Goal: Check status

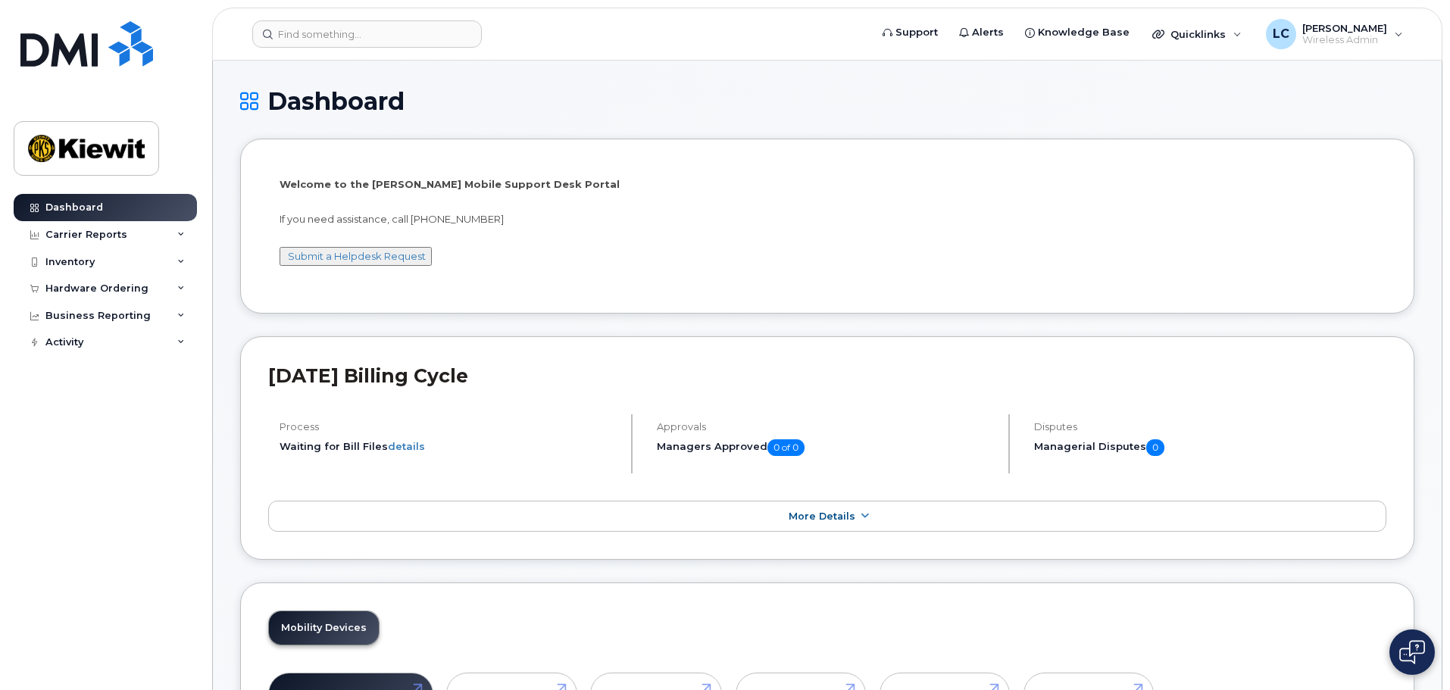
click at [998, 108] on h1 "Dashboard" at bounding box center [827, 101] width 1174 height 27
click at [173, 256] on div "Inventory" at bounding box center [105, 261] width 183 height 27
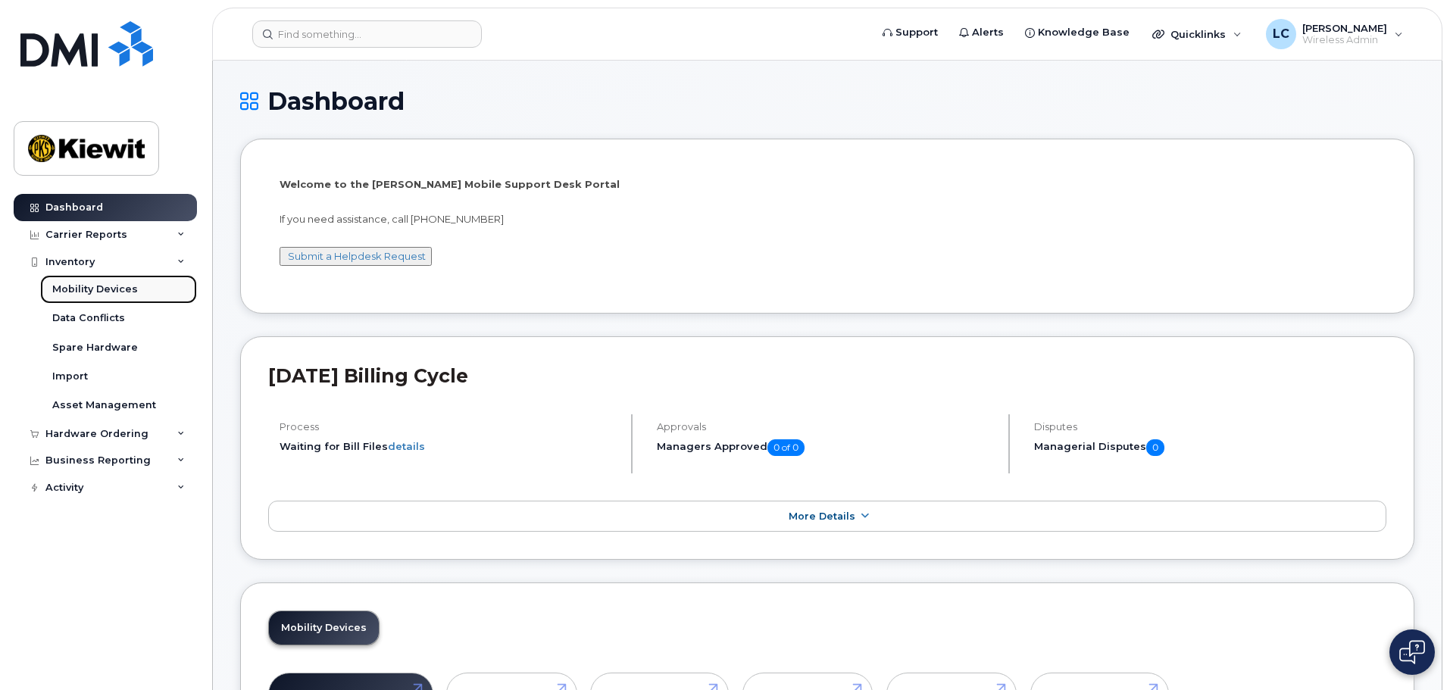
click at [136, 290] on link "Mobility Devices" at bounding box center [118, 289] width 157 height 29
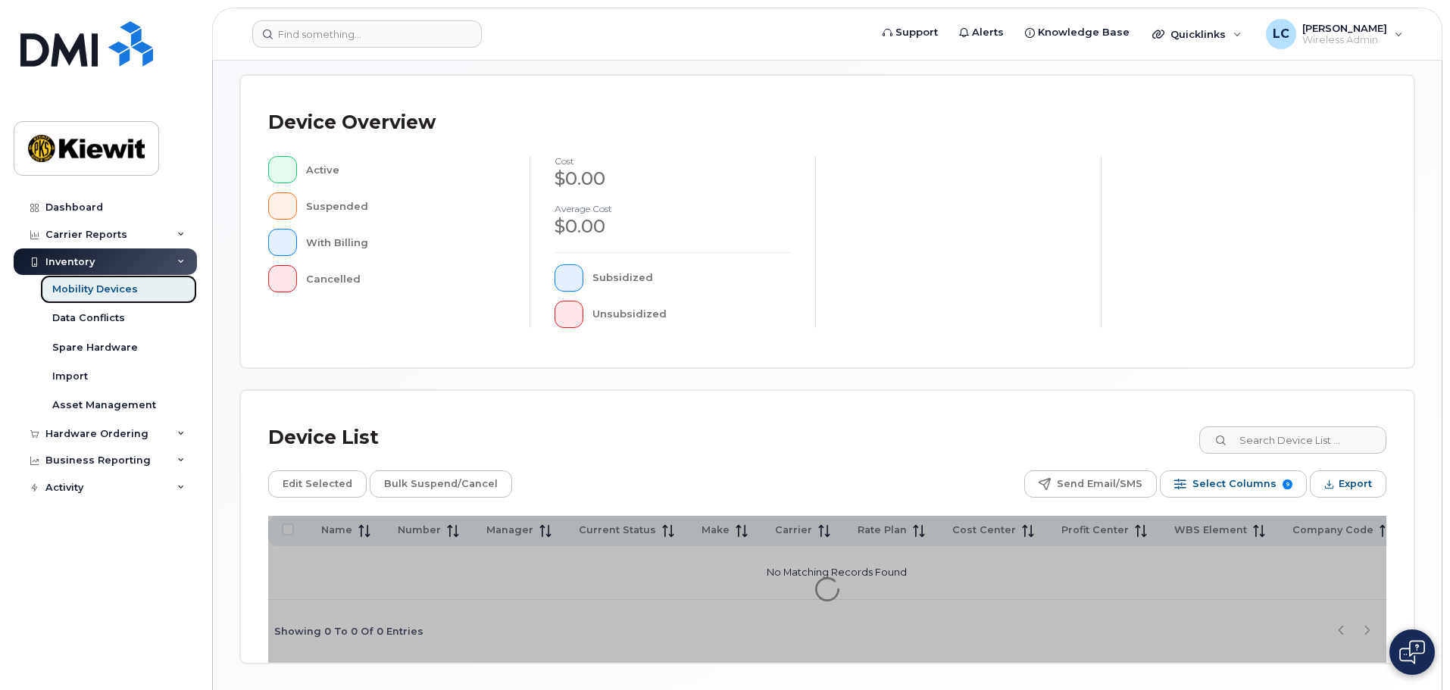
scroll to position [303, 0]
click at [1258, 443] on input at bounding box center [1292, 439] width 189 height 27
type input "106092"
